Goal: Transaction & Acquisition: Purchase product/service

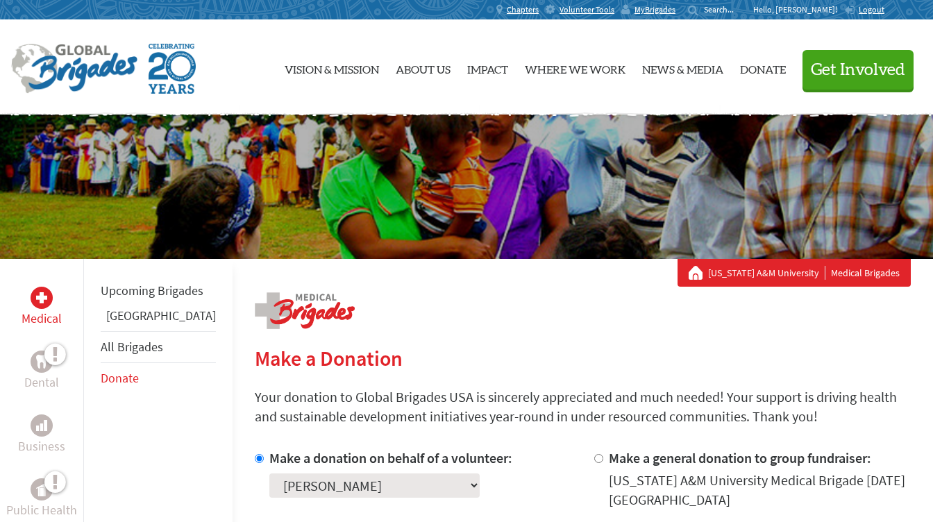
click at [444, 388] on p "Your donation to Global Brigades USA is sincerely appreciated and much needed! …" at bounding box center [583, 406] width 656 height 39
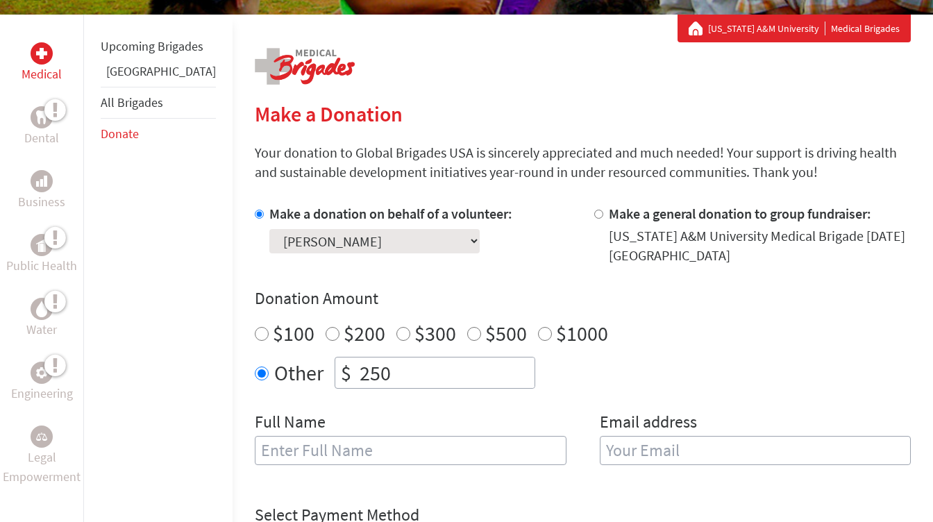
scroll to position [250, 0]
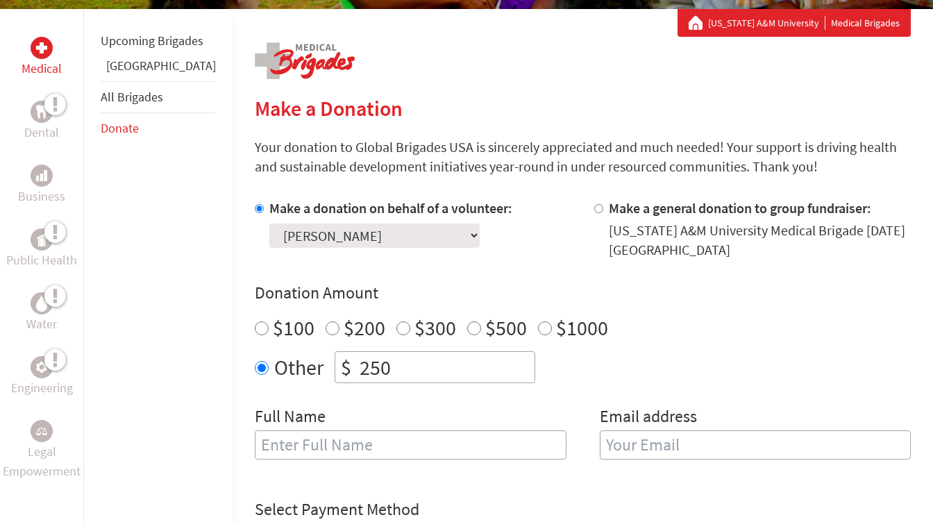
click at [376, 360] on input "250" at bounding box center [446, 367] width 178 height 31
type input "2"
type input "169.31"
click at [414, 435] on input "text" at bounding box center [411, 444] width 312 height 29
type input "[PERSON_NAME]"
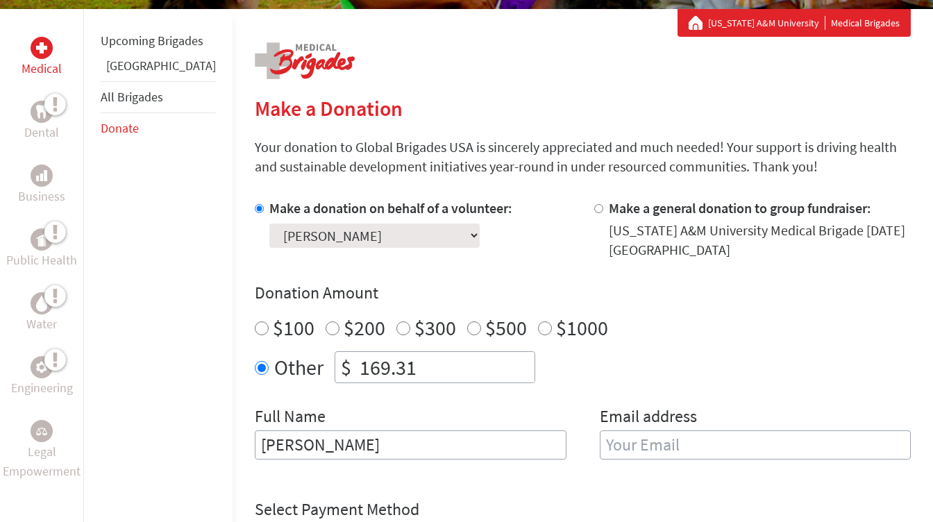
click at [746, 378] on div "Other $ 169.31" at bounding box center [583, 367] width 656 height 32
type input "169.31"
click at [649, 484] on form "Make a donation on behalf of a volunteer: Select a volunteer... [PERSON_NAME] […" at bounding box center [583, 474] width 656 height 551
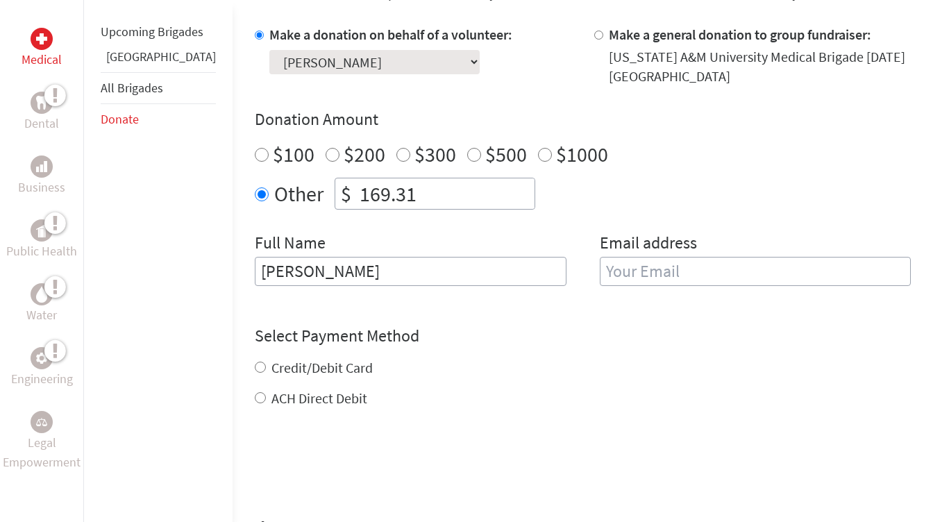
scroll to position [444, 0]
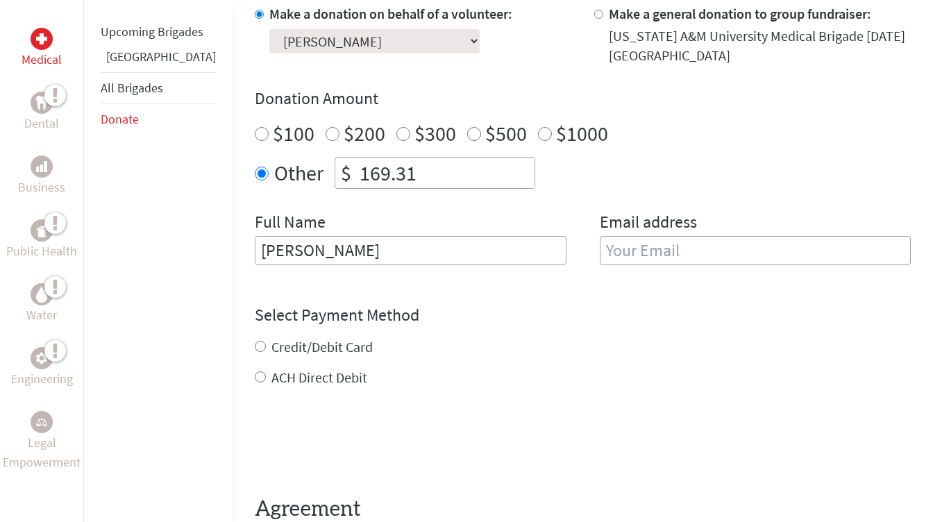
click at [255, 372] on input "ACH Direct Debit" at bounding box center [260, 376] width 11 height 11
radio input "true"
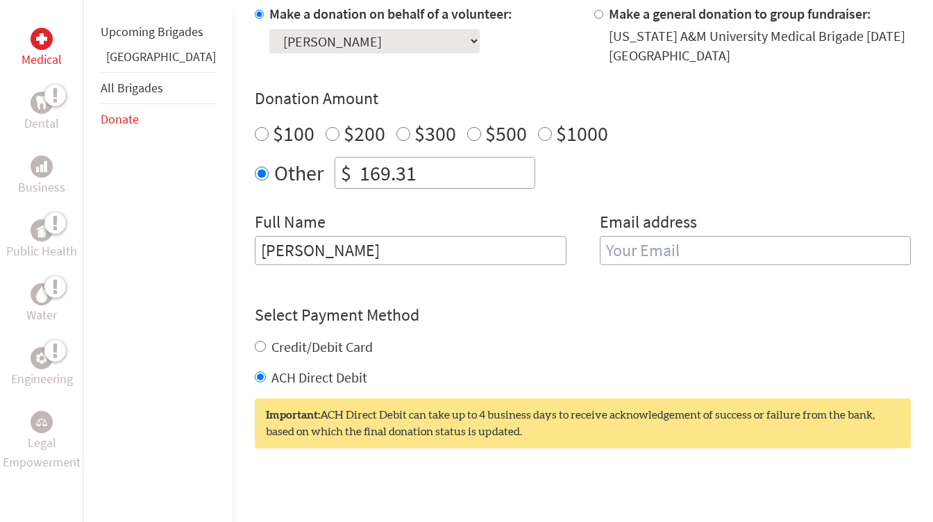
click at [662, 244] on input "email" at bounding box center [756, 250] width 312 height 29
type input "[EMAIL_ADDRESS][DOMAIN_NAME]"
click at [725, 371] on div "ACH Direct Debit" at bounding box center [583, 377] width 656 height 19
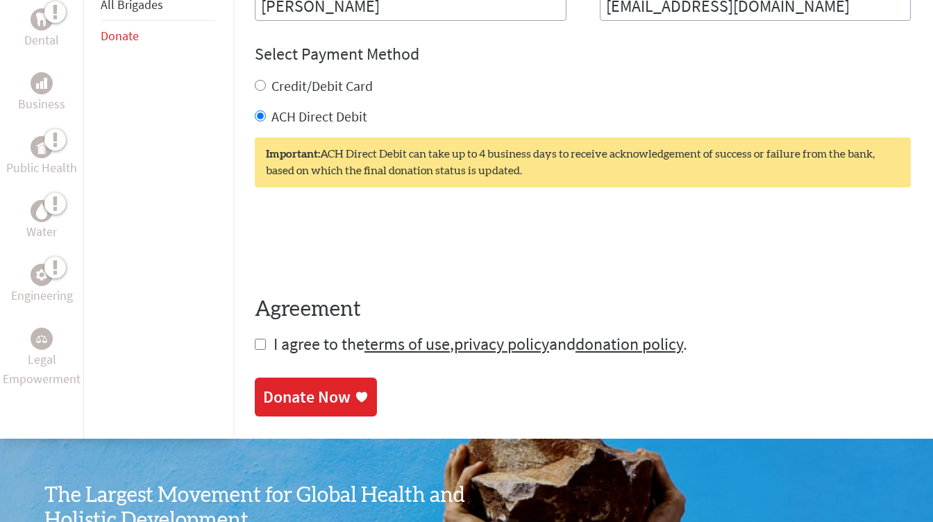
scroll to position [694, 0]
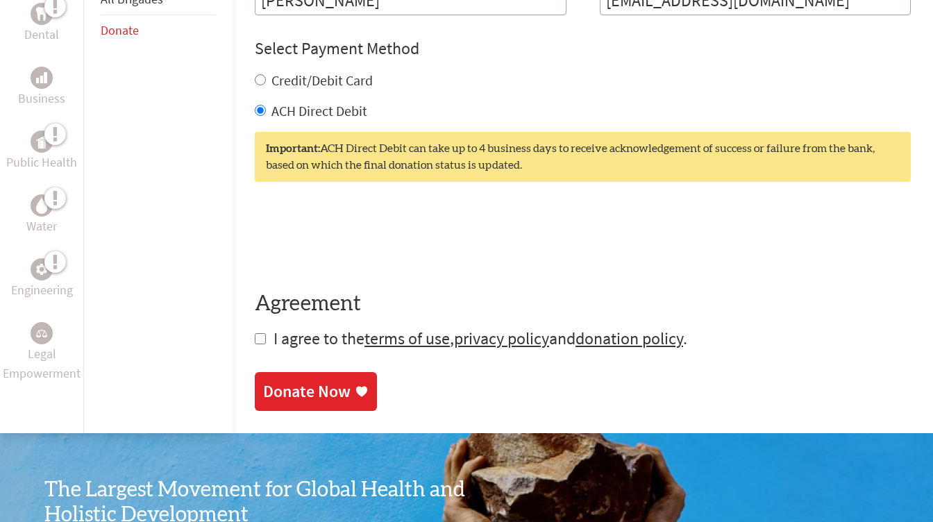
click at [255, 339] on input "checkbox" at bounding box center [260, 338] width 11 height 11
checkbox input "true"
click at [632, 246] on div "0cAFcWeA5Ke1XzY4VA2Cvb_OTWD15u3n--ipv8qLWjU1NASvXrUTmSj95KHlBM1ZpHqBdDHYmi8HO6m…" at bounding box center [583, 237] width 656 height 54
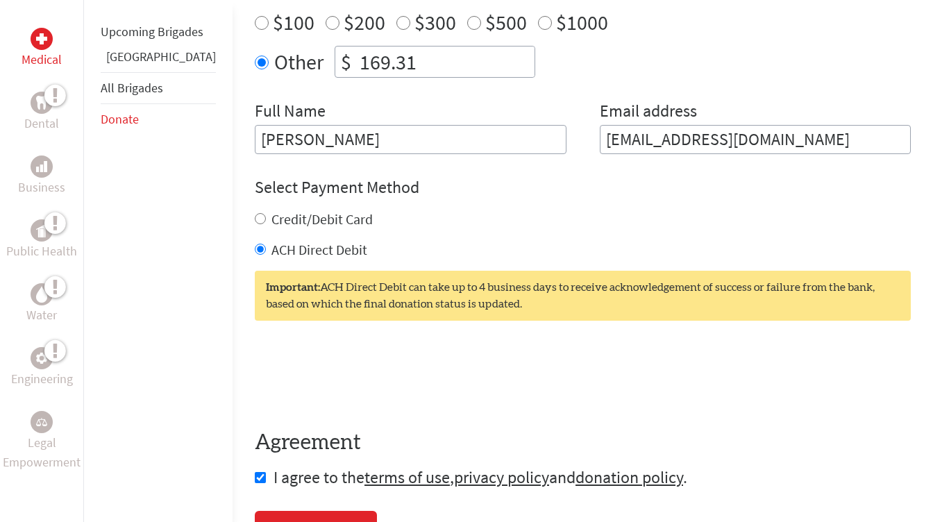
scroll to position [583, 0]
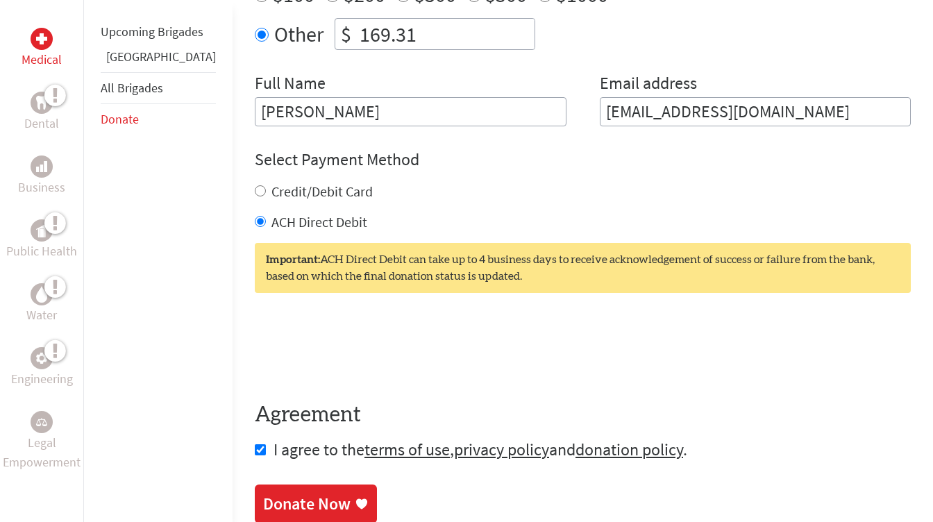
click at [301, 508] on div "Donate Now" at bounding box center [306, 504] width 87 height 22
